Goal: Check status: Check status

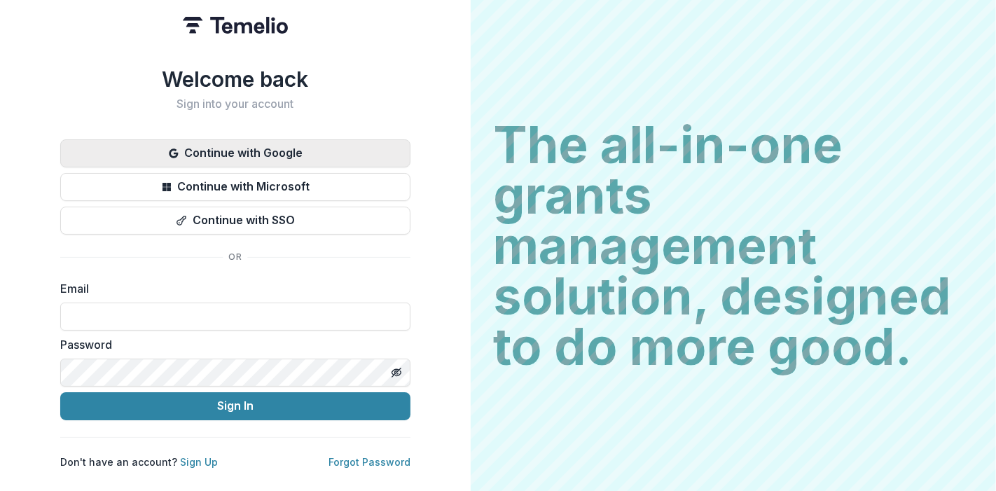
click at [230, 145] on button "Continue with Google" at bounding box center [235, 153] width 350 height 28
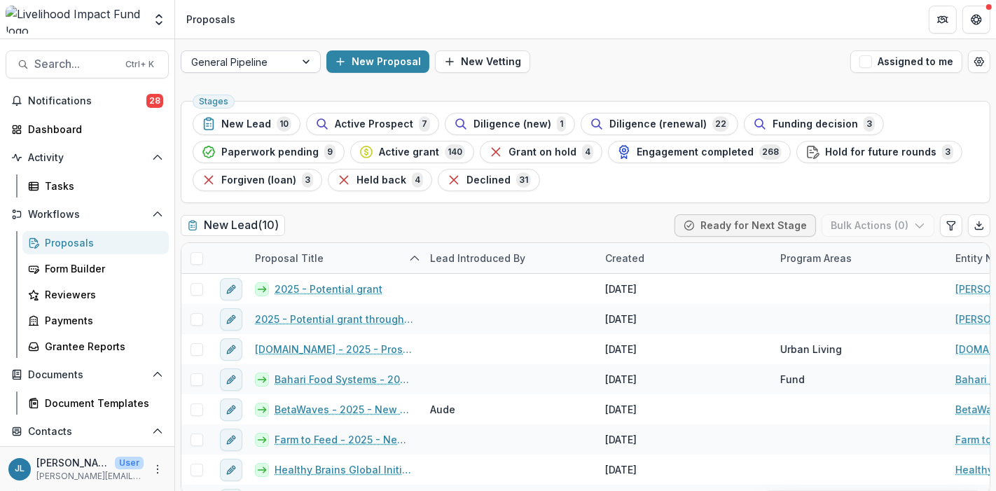
click at [308, 61] on div at bounding box center [307, 61] width 25 height 21
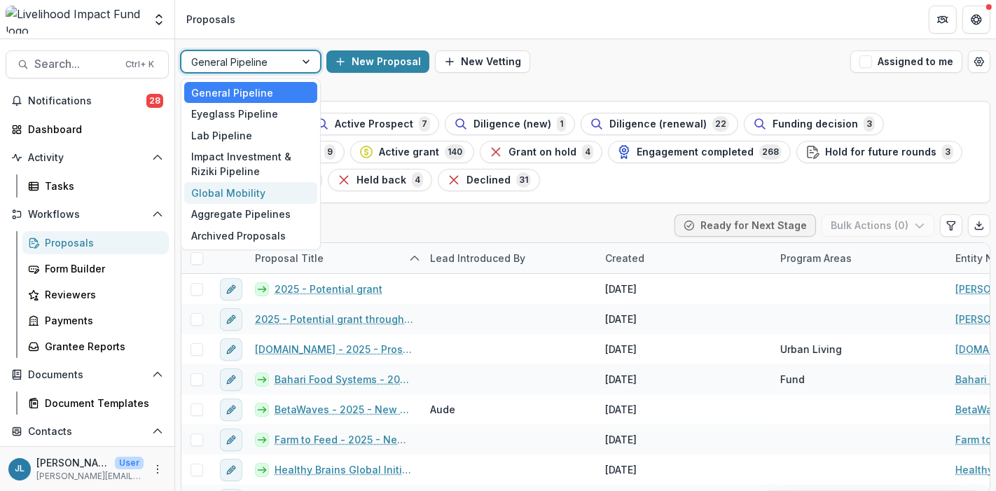
click at [212, 189] on div "Global Mobility" at bounding box center [250, 193] width 133 height 22
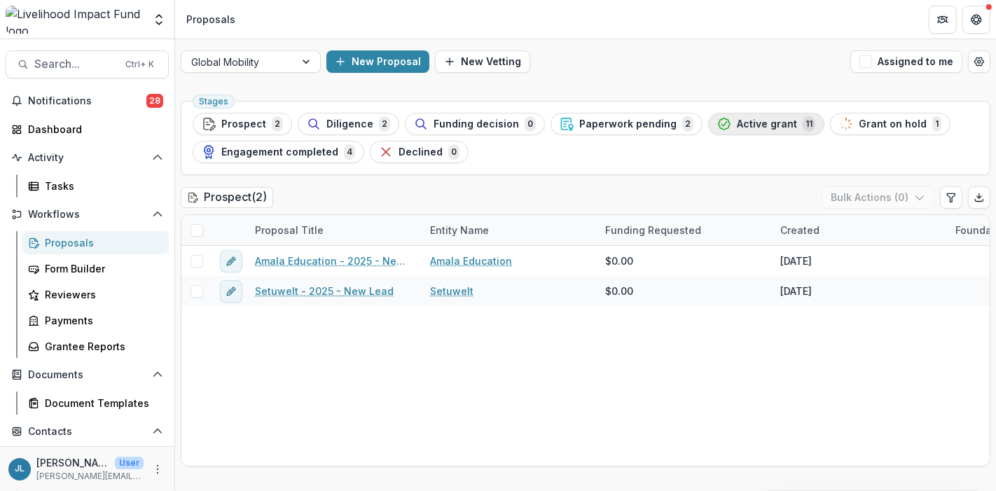
click at [750, 125] on span "Active grant" at bounding box center [767, 124] width 60 height 12
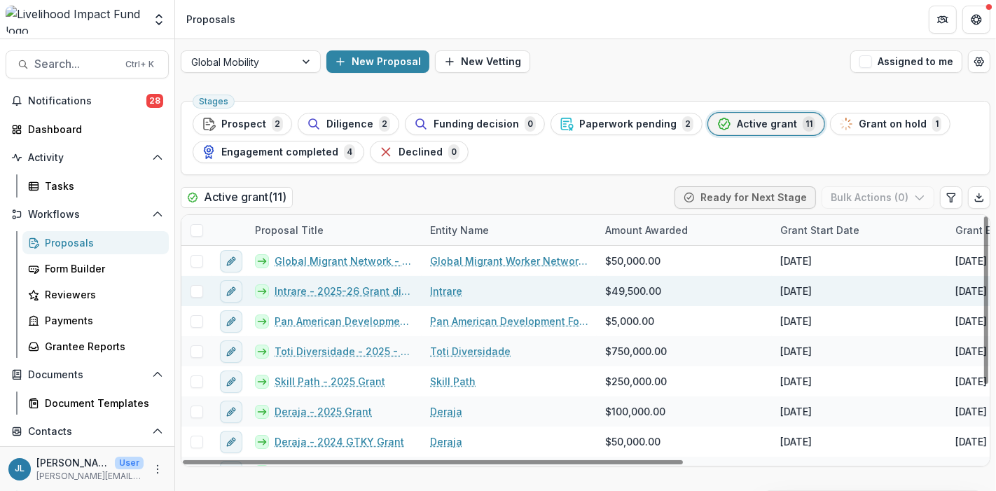
click at [310, 289] on link "Intrare - 2025-26 Grant direct to WPI" at bounding box center [344, 291] width 139 height 15
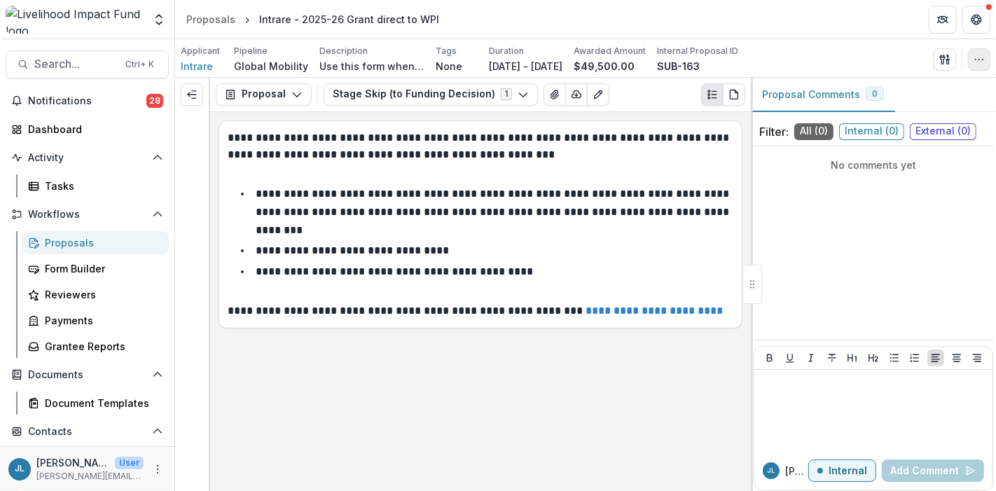
click at [984, 66] on button "button" at bounding box center [979, 59] width 22 height 22
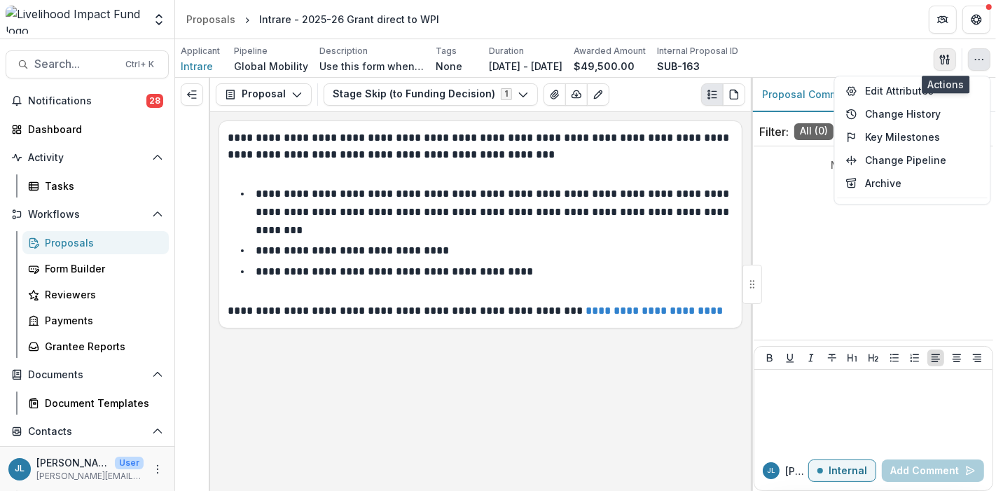
click at [947, 60] on line "button" at bounding box center [947, 60] width 3 height 0
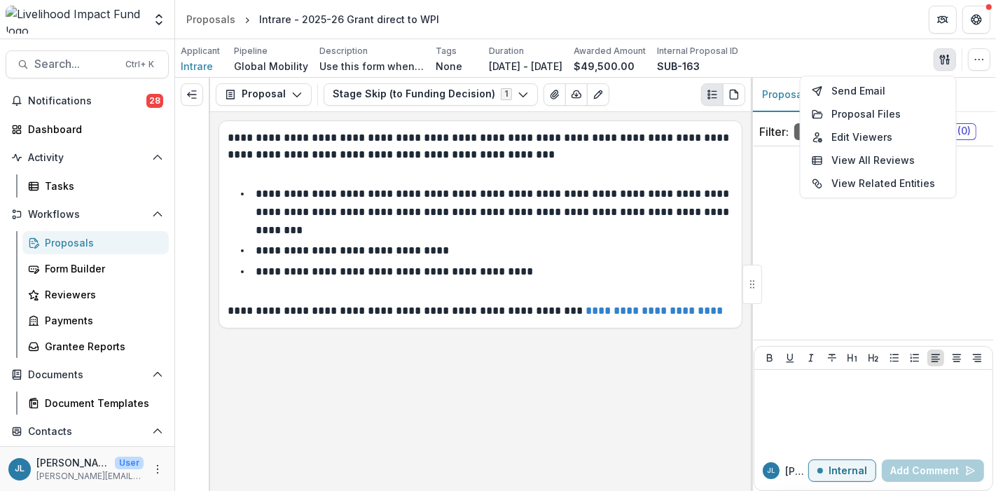
click at [866, 61] on div "Applicant Intrare Pipeline Global Mobility Description Use this form when you n…" at bounding box center [586, 59] width 810 height 29
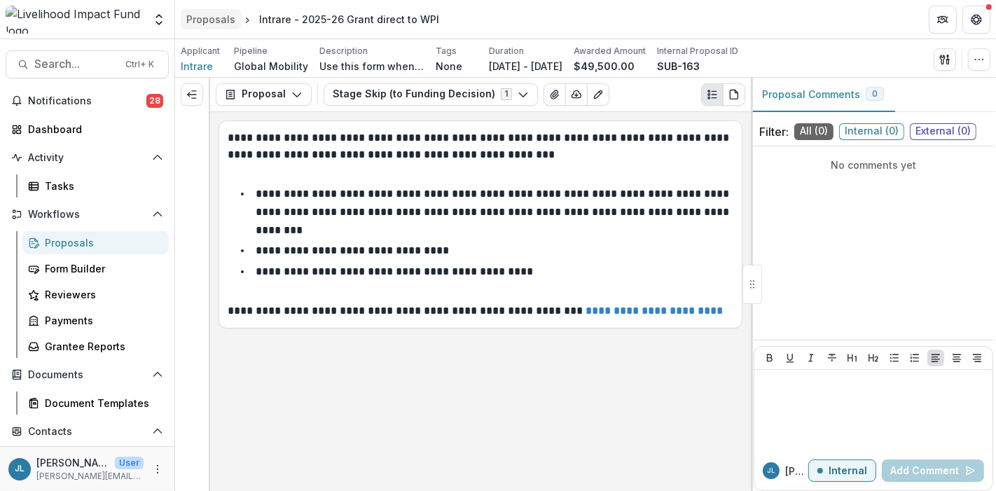
click at [209, 13] on div "Proposals" at bounding box center [210, 19] width 49 height 15
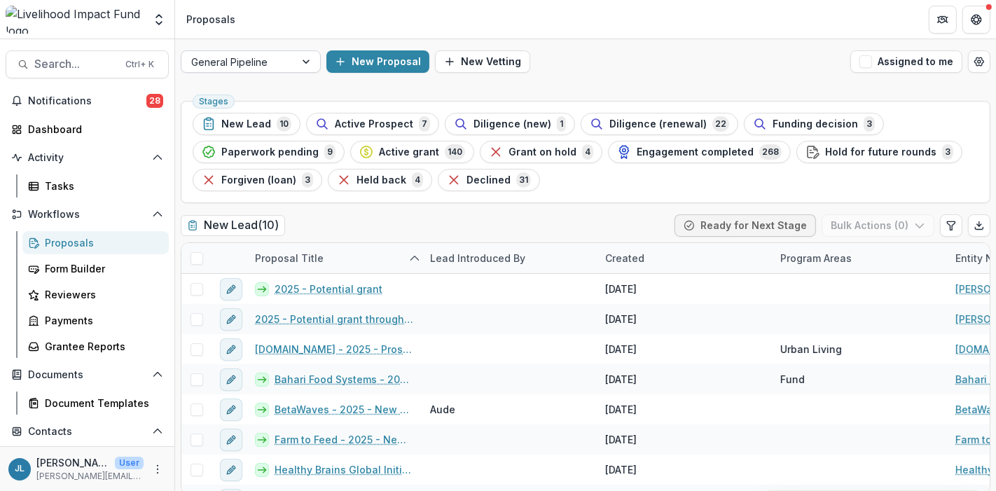
click at [302, 60] on div at bounding box center [307, 61] width 25 height 21
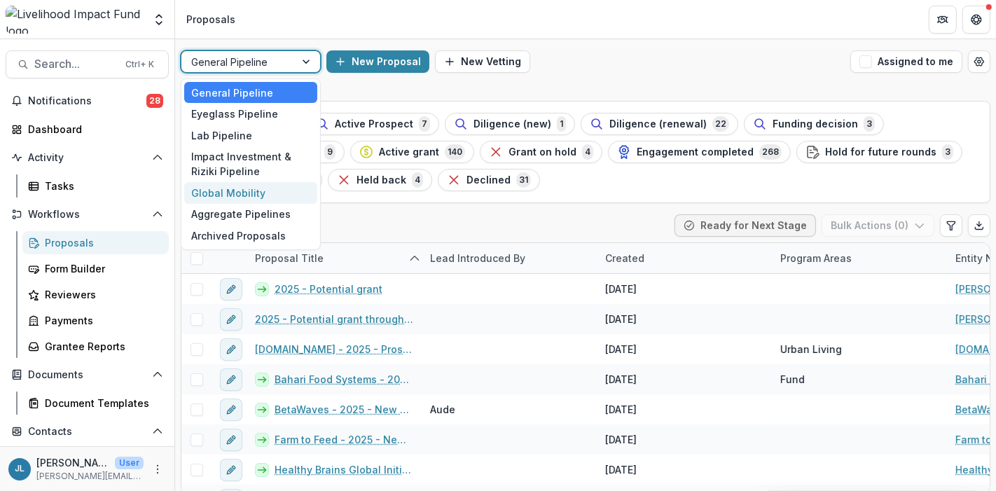
click at [236, 192] on div "Global Mobility" at bounding box center [250, 193] width 133 height 22
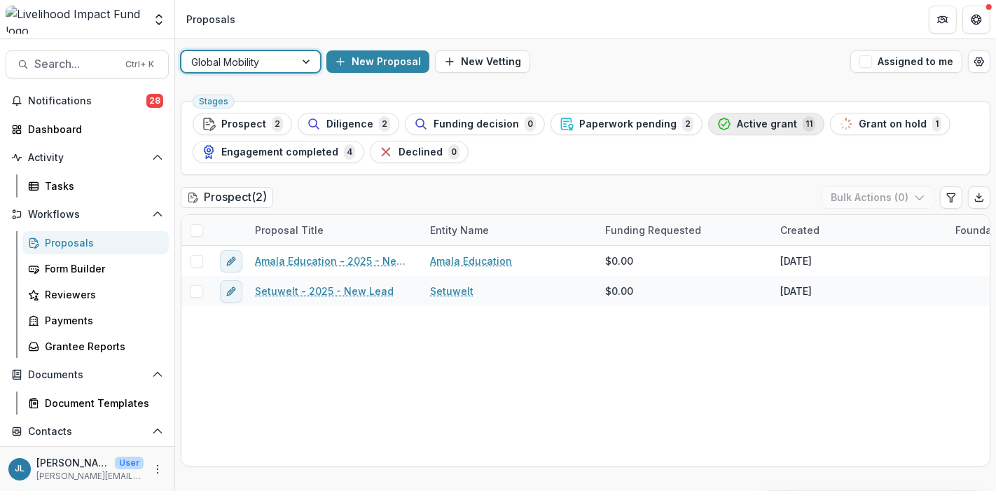
click at [738, 120] on span "Active grant" at bounding box center [767, 124] width 60 height 12
